Goal: Task Accomplishment & Management: Manage account settings

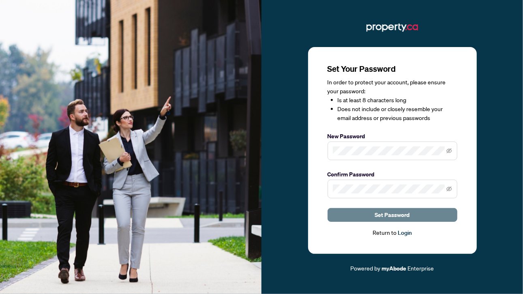
click at [350, 217] on button "Set Password" at bounding box center [393, 215] width 130 height 14
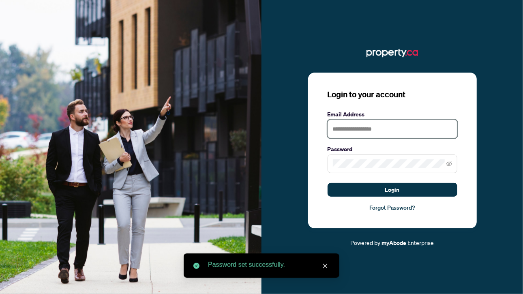
type input "**********"
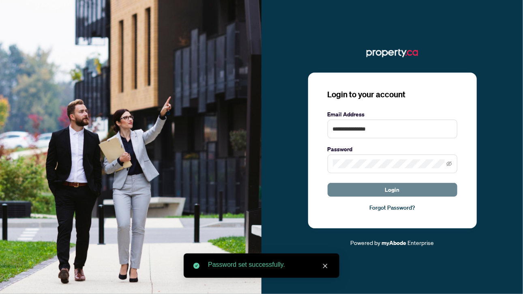
click at [387, 189] on span "Login" at bounding box center [392, 189] width 15 height 13
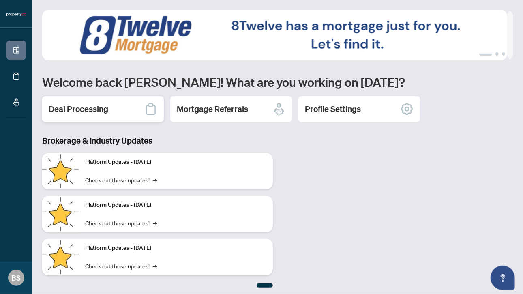
click at [105, 107] on h2 "Deal Processing" at bounding box center [79, 108] width 60 height 11
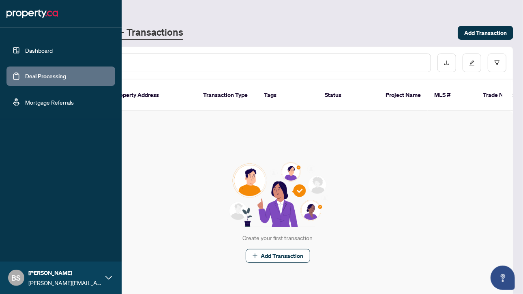
click at [25, 47] on link "Dashboard" at bounding box center [39, 50] width 28 height 7
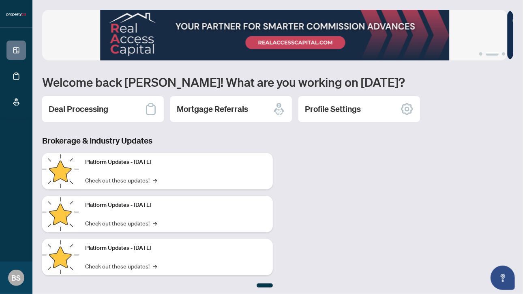
click at [333, 108] on h2 "Profile Settings" at bounding box center [333, 108] width 56 height 11
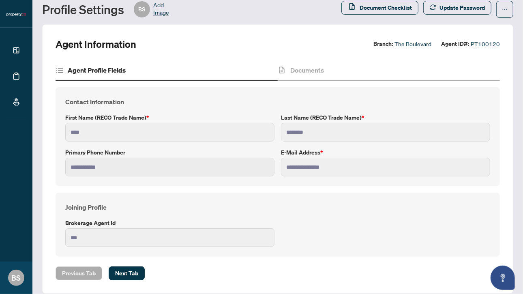
scroll to position [32, 0]
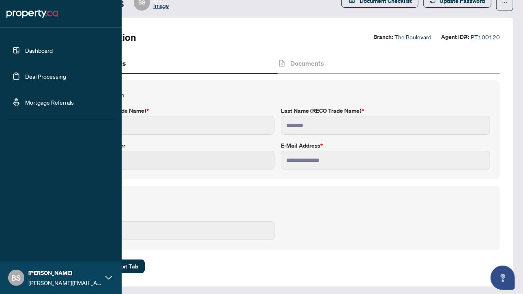
click at [43, 77] on link "Deal Processing" at bounding box center [45, 76] width 41 height 7
